Goal: Information Seeking & Learning: Learn about a topic

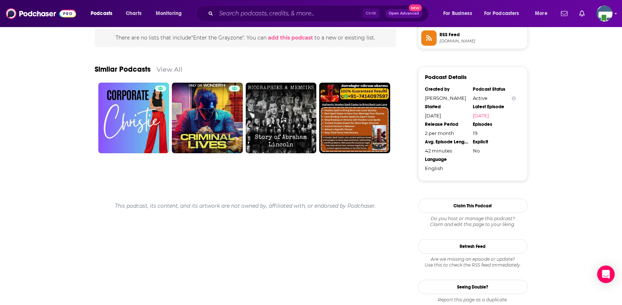
scroll to position [560, 0]
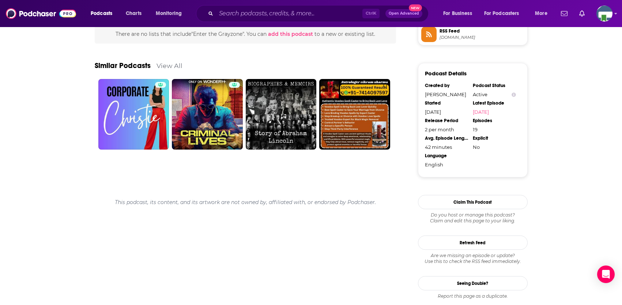
click at [170, 66] on link "View All" at bounding box center [169, 66] width 26 height 8
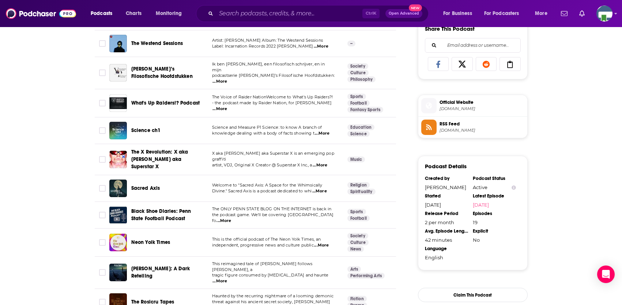
scroll to position [504, 0]
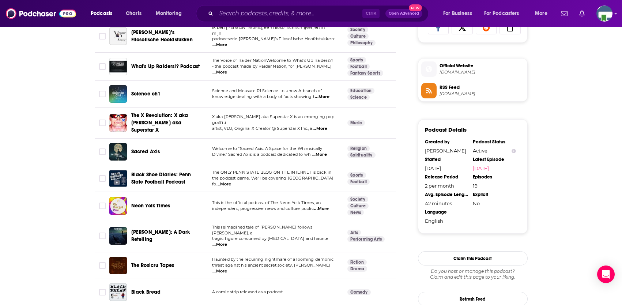
click at [321, 152] on span "...More" at bounding box center [319, 155] width 15 height 6
click at [213, 224] on td "This reimagined tale of [PERSON_NAME] follows [PERSON_NAME], a tragic figure co…" at bounding box center [273, 236] width 135 height 32
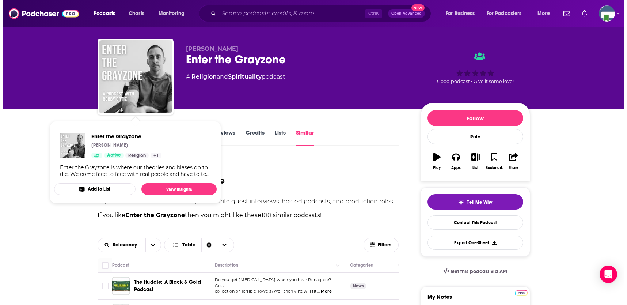
scroll to position [0, 0]
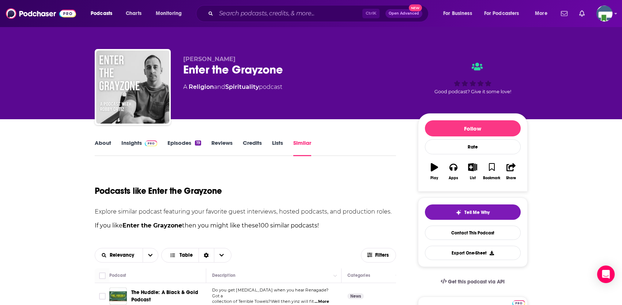
click at [205, 85] on link "Religion" at bounding box center [201, 86] width 25 height 7
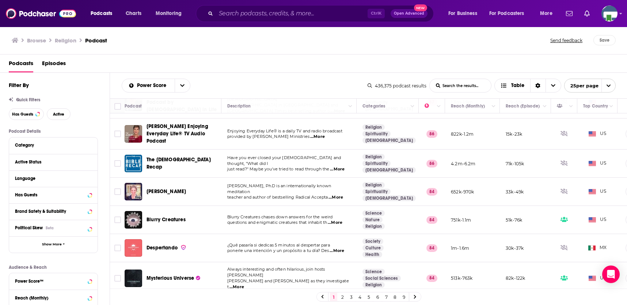
scroll to position [183, 0]
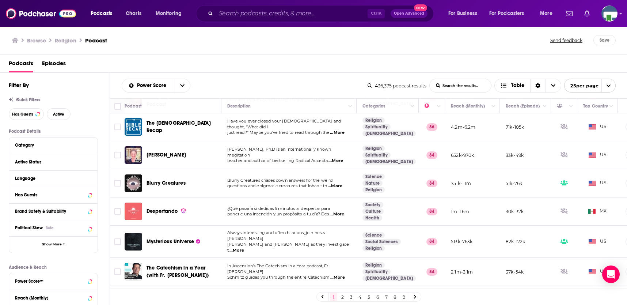
click at [337, 183] on span "...More" at bounding box center [335, 186] width 15 height 6
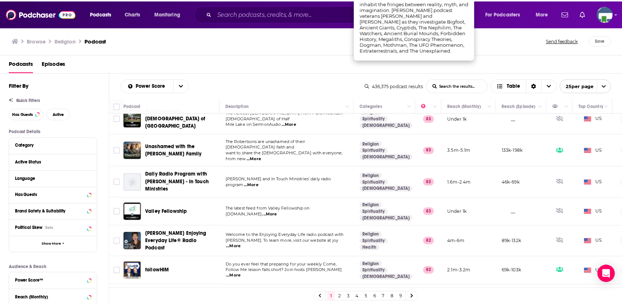
scroll to position [402, 0]
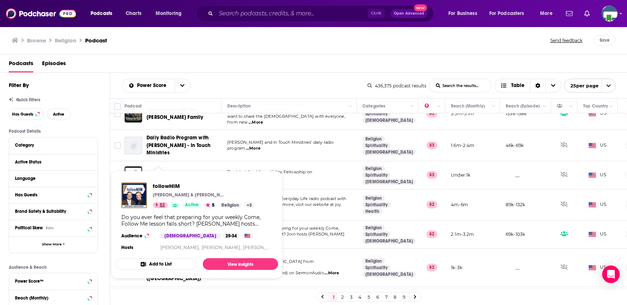
click at [163, 207] on span "82" at bounding box center [162, 204] width 5 height 7
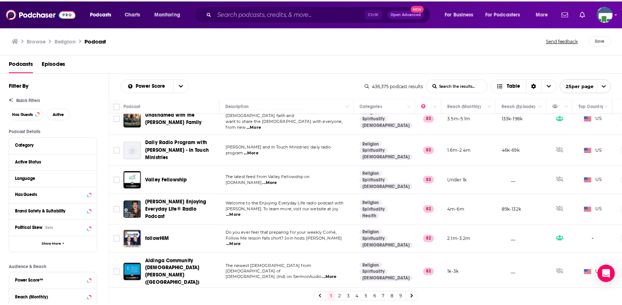
scroll to position [438, 0]
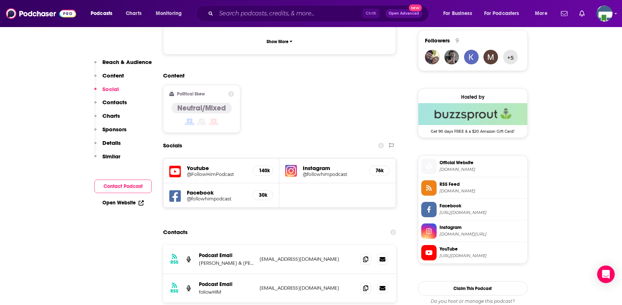
scroll to position [548, 0]
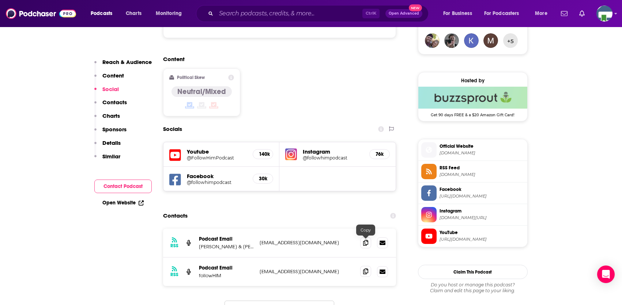
click at [364, 268] on icon at bounding box center [365, 271] width 5 height 6
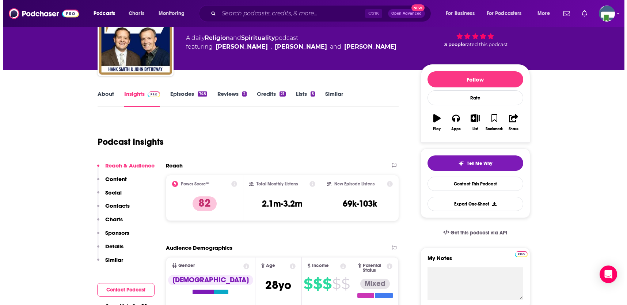
scroll to position [0, 0]
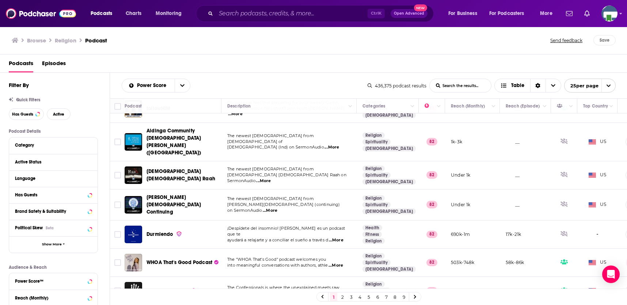
scroll to position [536, 0]
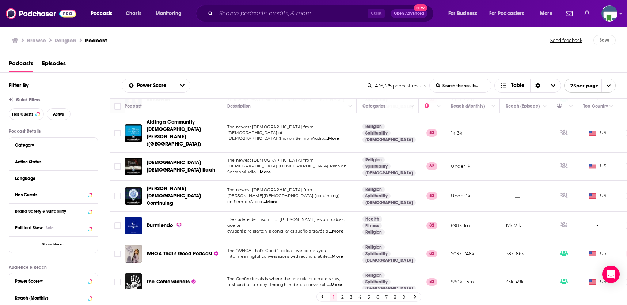
click at [339, 282] on span "...More" at bounding box center [334, 285] width 15 height 6
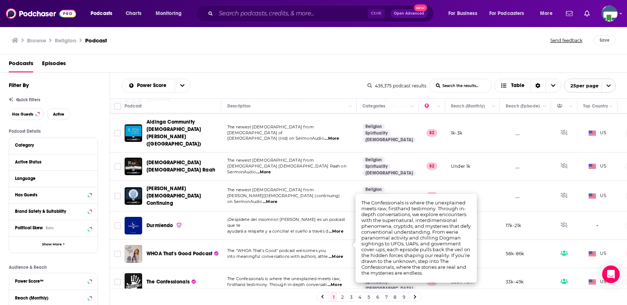
click at [270, 296] on td "Long form discussions, debates, and teachings on the [DEMOGRAPHIC_DATA] faith. …" at bounding box center [288, 310] width 135 height 28
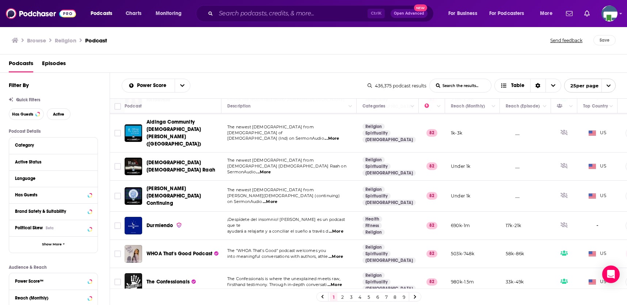
click at [342, 296] on link "2" at bounding box center [342, 296] width 7 height 9
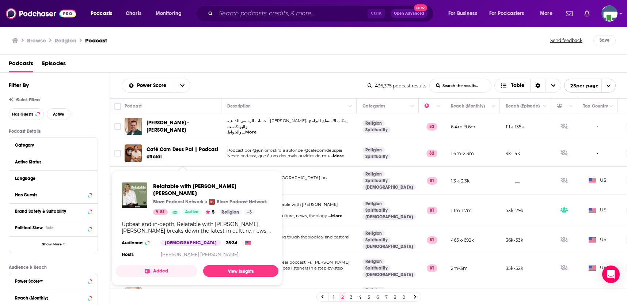
click at [152, 201] on div "Relatable with [PERSON_NAME] [PERSON_NAME] Blaze Podcast Network Blaze Podcast …" at bounding box center [197, 198] width 151 height 33
click at [225, 265] on link "View Insights" at bounding box center [240, 271] width 75 height 12
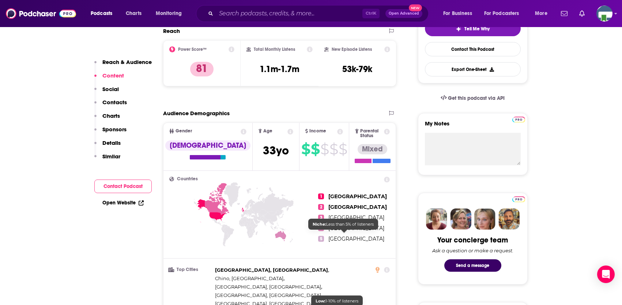
scroll to position [183, 0]
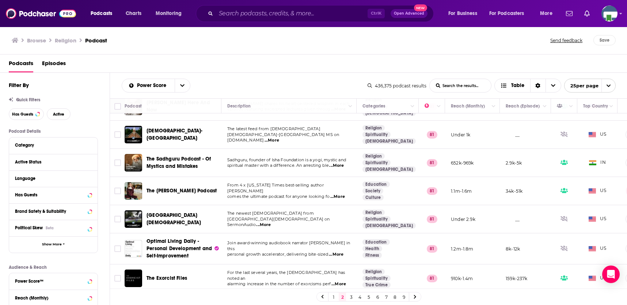
scroll to position [219, 0]
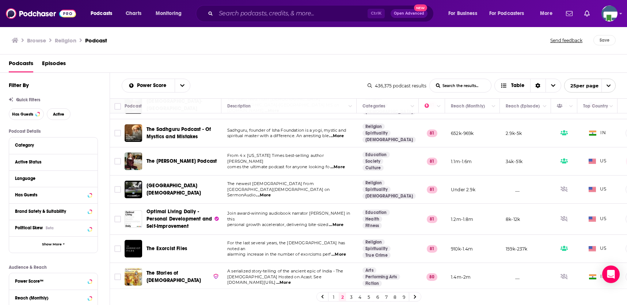
click at [339, 164] on span "...More" at bounding box center [337, 167] width 15 height 6
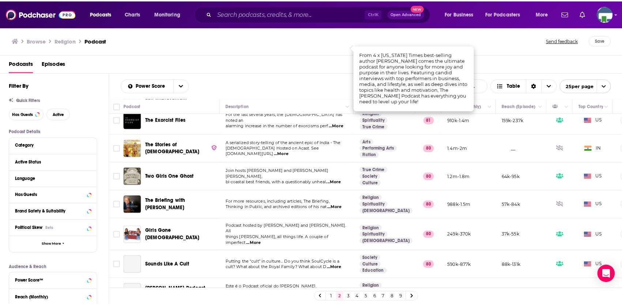
scroll to position [365, 0]
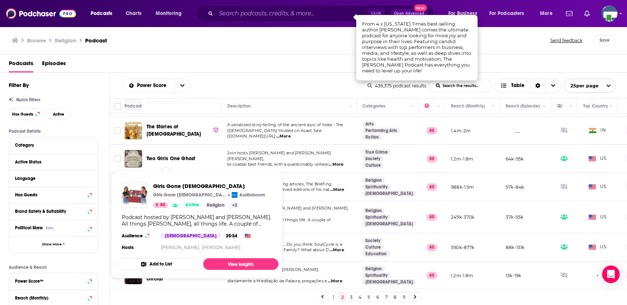
click at [178, 210] on div "Girls Gone [DEMOGRAPHIC_DATA] Girls Gone [DEMOGRAPHIC_DATA] Audioboom 80 Active…" at bounding box center [197, 216] width 163 height 81
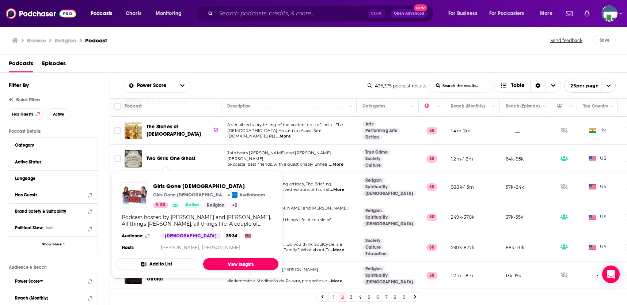
click at [239, 265] on link "View Insights" at bounding box center [240, 264] width 75 height 12
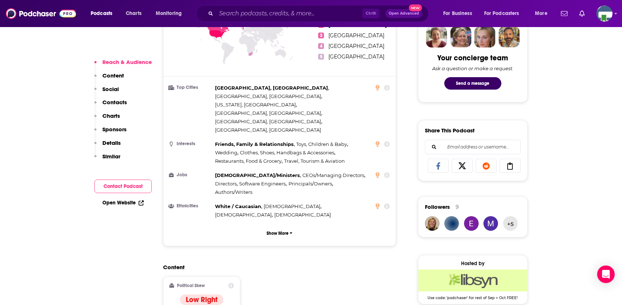
scroll to position [548, 0]
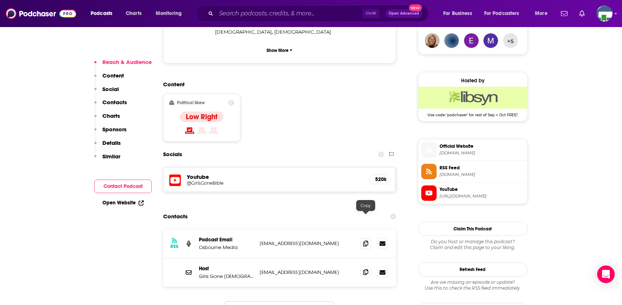
click at [367, 269] on icon at bounding box center [365, 272] width 5 height 6
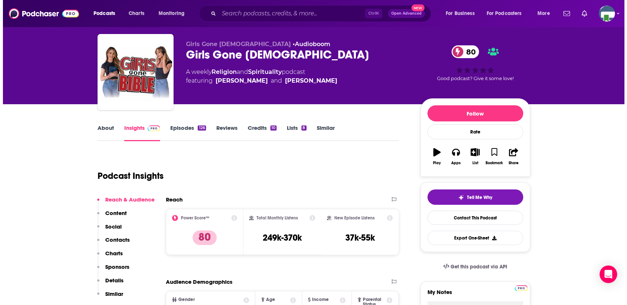
scroll to position [0, 0]
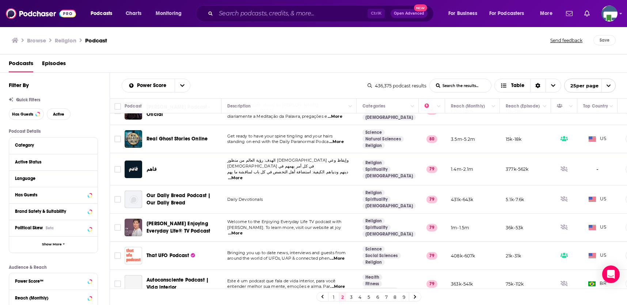
scroll to position [532, 0]
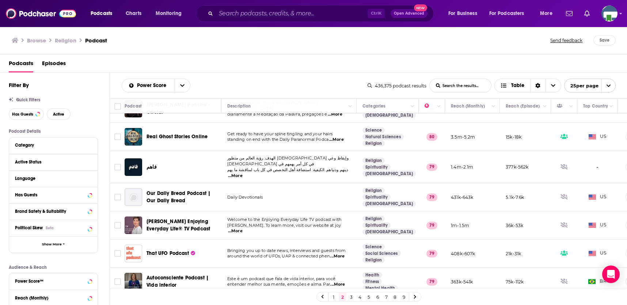
click at [353, 295] on link "3" at bounding box center [350, 296] width 7 height 9
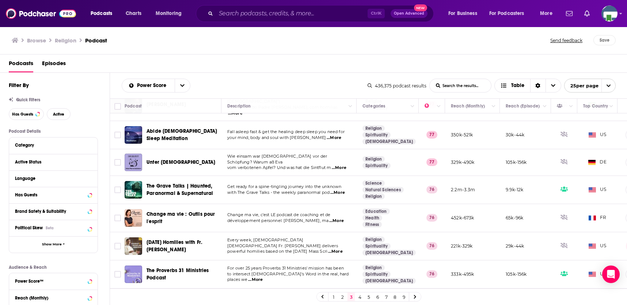
scroll to position [532, 0]
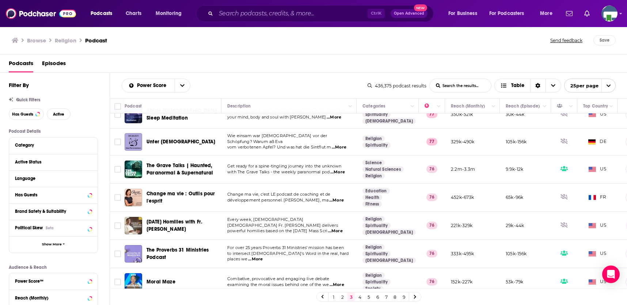
click at [338, 282] on span "...More" at bounding box center [337, 285] width 15 height 6
